Goal: Information Seeking & Learning: Learn about a topic

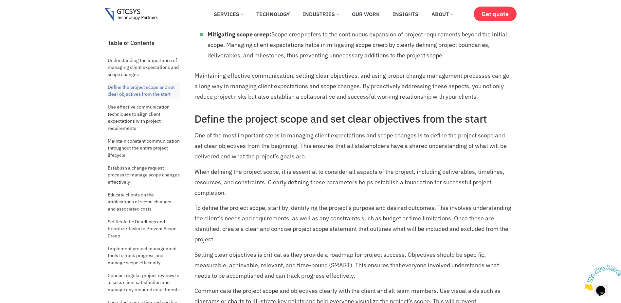
scroll to position [327, 0]
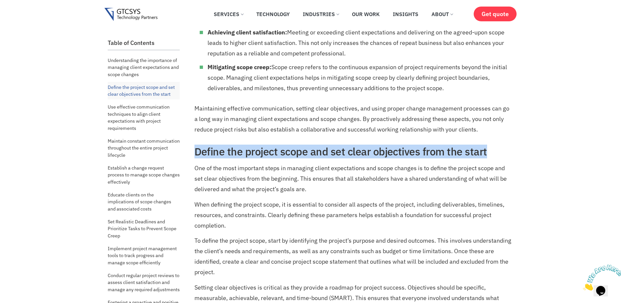
drag, startPoint x: 195, startPoint y: 152, endPoint x: 484, endPoint y: 154, distance: 289.1
click at [484, 154] on h2 "Define the project scope and set clear objectives from the start" at bounding box center [354, 151] width 318 height 12
drag, startPoint x: 483, startPoint y: 154, endPoint x: 472, endPoint y: 153, distance: 11.2
copy h2 "Define the project scope and set clear objectives from the start"
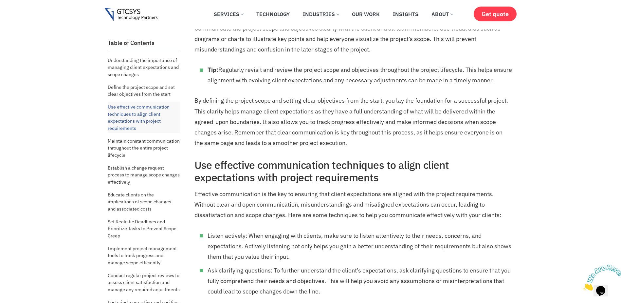
scroll to position [655, 0]
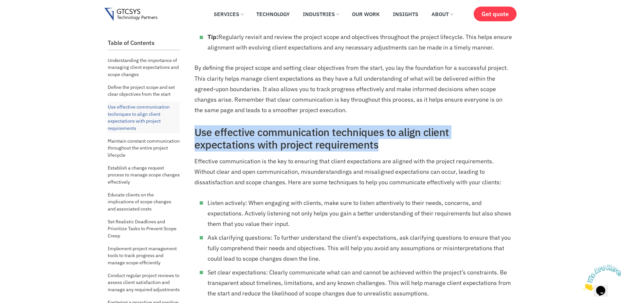
drag, startPoint x: 195, startPoint y: 143, endPoint x: 315, endPoint y: 157, distance: 121.2
click at [315, 151] on h2 "Use effective communication techniques to align client expectations with projec…" at bounding box center [354, 138] width 318 height 25
drag, startPoint x: 315, startPoint y: 157, endPoint x: 292, endPoint y: 152, distance: 23.7
copy h2 "Use effective communication techniques to align client expectations with projec…"
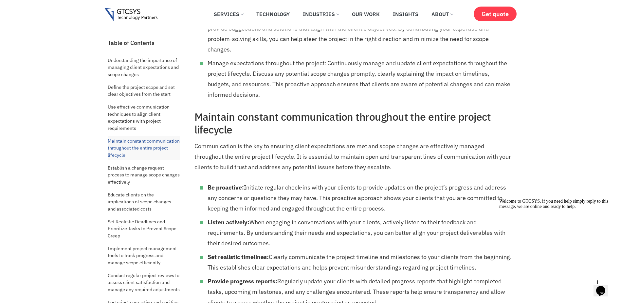
scroll to position [1081, 0]
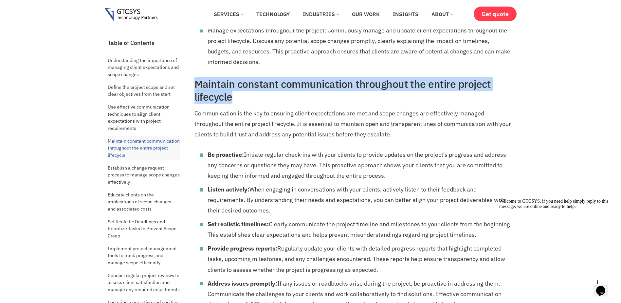
drag, startPoint x: 195, startPoint y: 95, endPoint x: 235, endPoint y: 107, distance: 41.0
click at [235, 103] on h2 "Maintain constant communication throughout the entire project lifecycle" at bounding box center [354, 90] width 318 height 25
drag, startPoint x: 235, startPoint y: 107, endPoint x: 223, endPoint y: 105, distance: 12.2
copy h2 "Maintain constant communication throughout the entire project lifecycle"
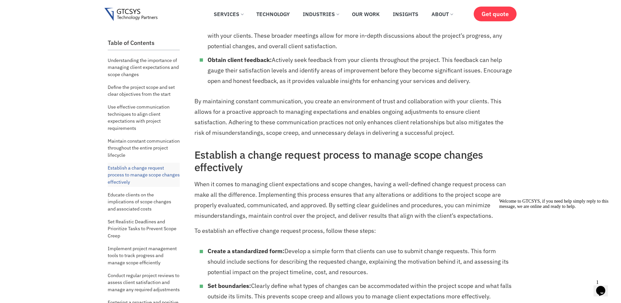
scroll to position [1474, 0]
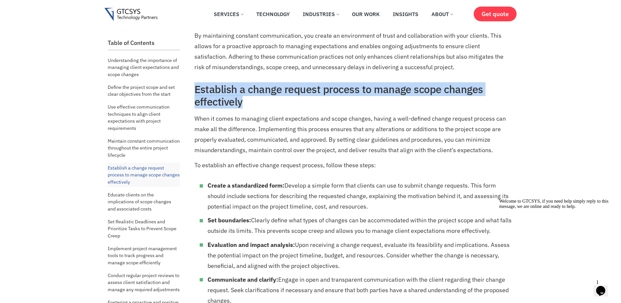
drag, startPoint x: 195, startPoint y: 99, endPoint x: 242, endPoint y: 113, distance: 49.2
click at [242, 108] on h2 "Establish a change request process to manage scope changes effectively" at bounding box center [354, 95] width 318 height 25
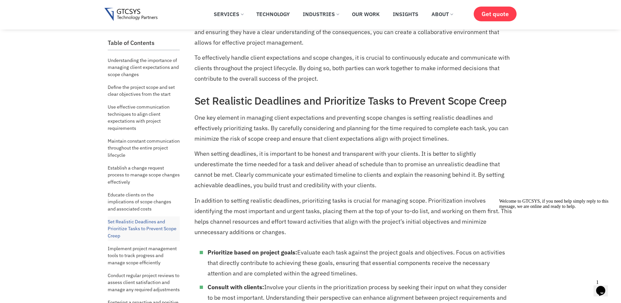
scroll to position [2227, 0]
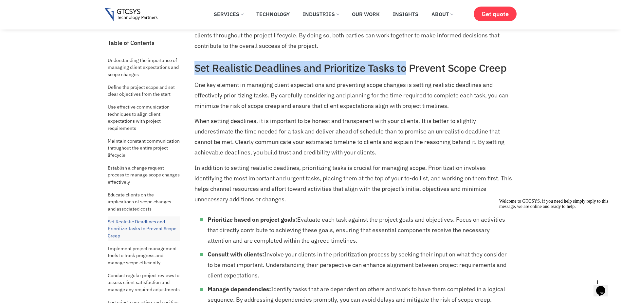
drag, startPoint x: 195, startPoint y: 80, endPoint x: 402, endPoint y: 79, distance: 206.6
click at [402, 74] on h2 "Set Realistic Deadlines and Prioritize Tasks to Prevent Scope Creep" at bounding box center [354, 68] width 318 height 12
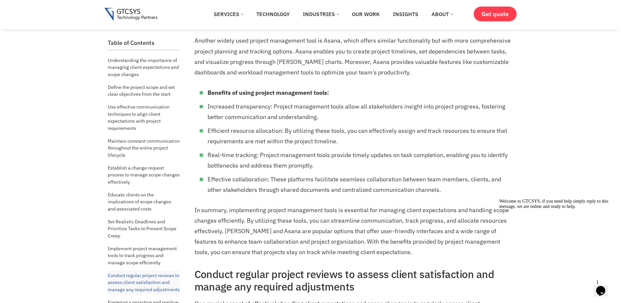
scroll to position [2882, 0]
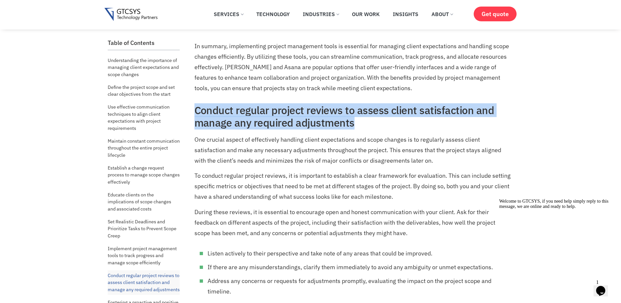
drag, startPoint x: 194, startPoint y: 120, endPoint x: 361, endPoint y: 132, distance: 167.8
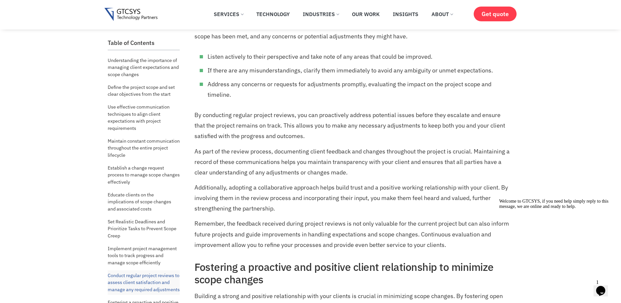
scroll to position [3111, 0]
